Goal: Find specific page/section: Find specific page/section

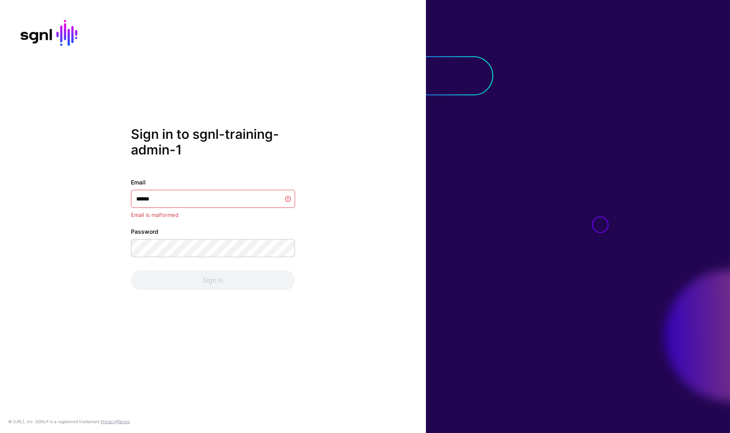
type input "*******"
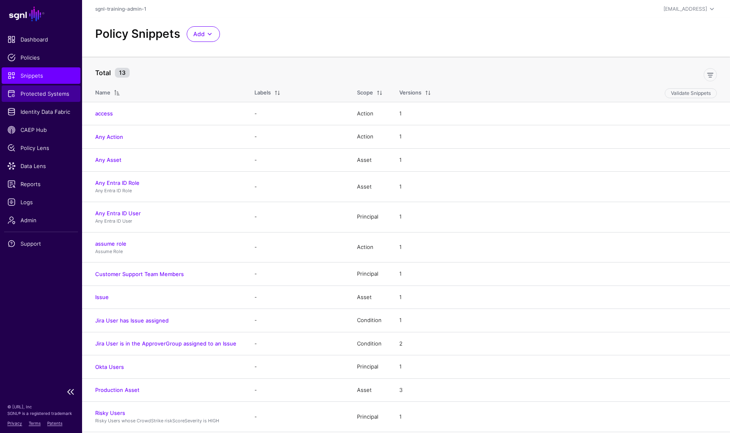
click at [50, 90] on span "Protected Systems" at bounding box center [40, 93] width 67 height 8
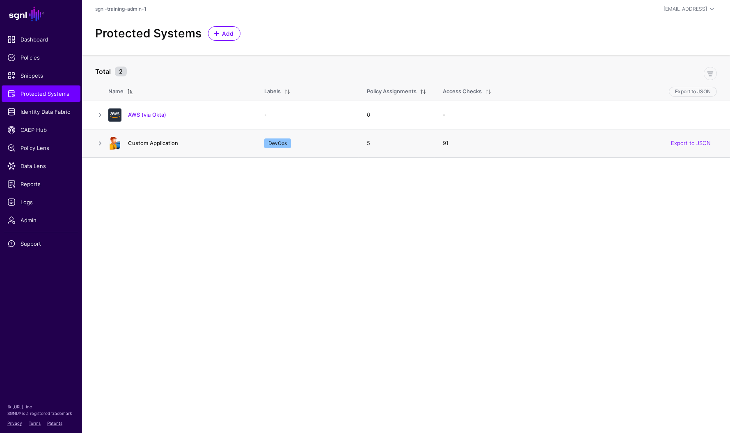
click at [154, 140] on link "Custom Application" at bounding box center [153, 143] width 50 height 7
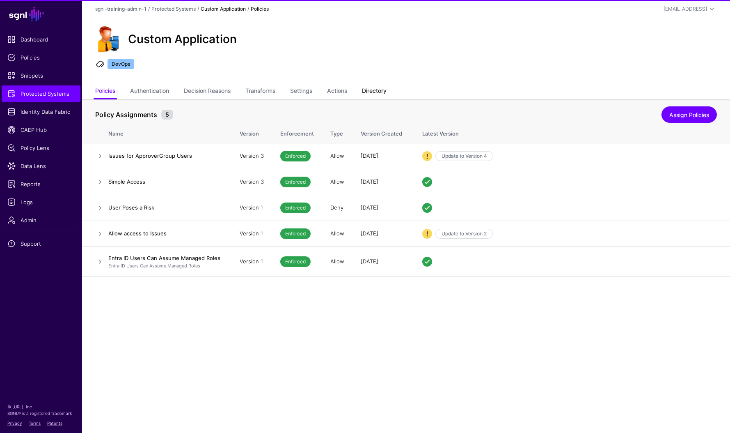
click at [380, 89] on link "Directory" at bounding box center [374, 92] width 25 height 16
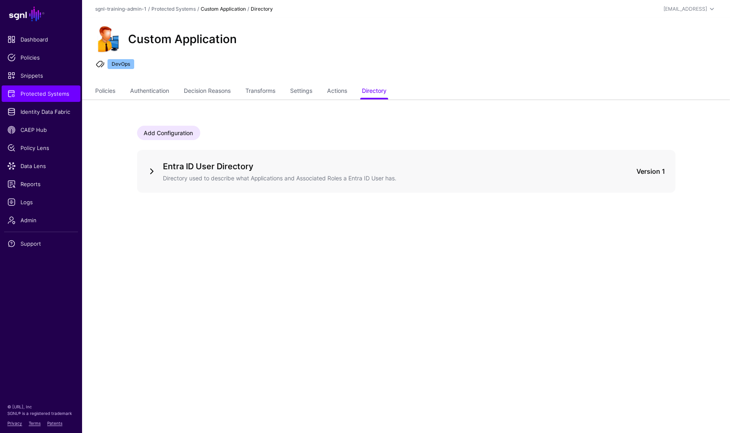
click at [151, 172] on link at bounding box center [152, 171] width 10 height 10
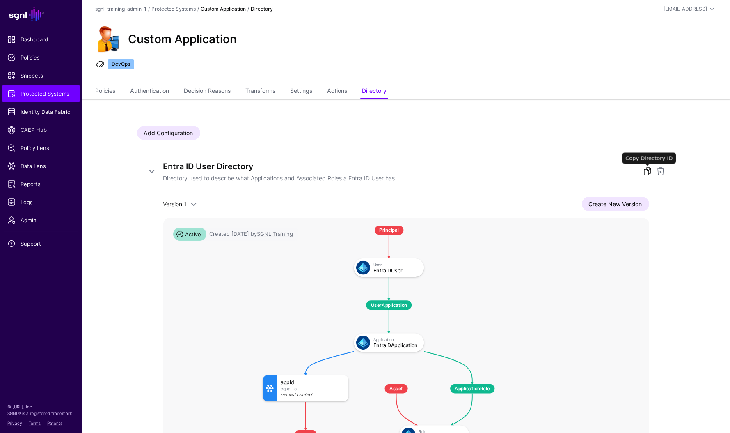
click at [647, 168] on link at bounding box center [648, 171] width 10 height 10
